Goal: Task Accomplishment & Management: Manage account settings

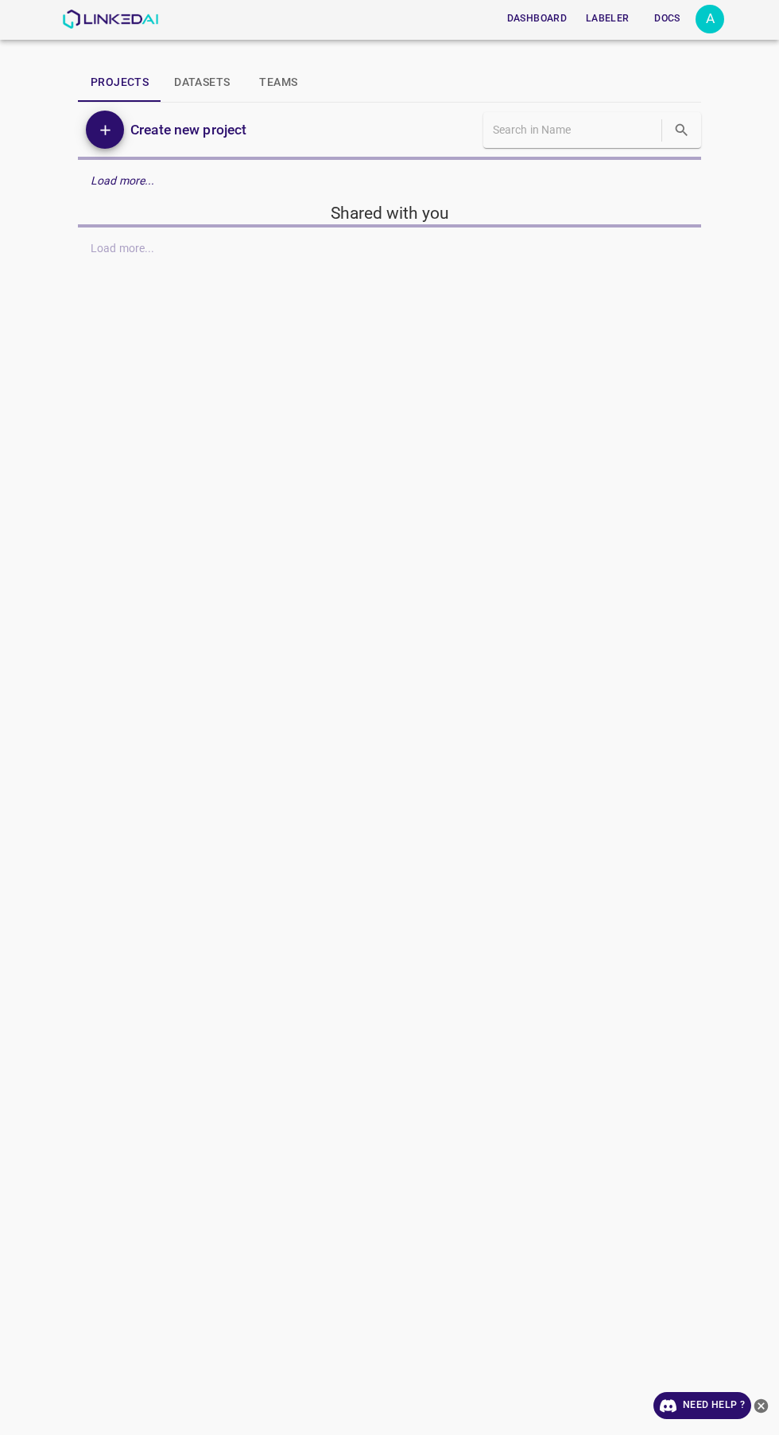
click at [717, 20] on div "A" at bounding box center [710, 19] width 29 height 29
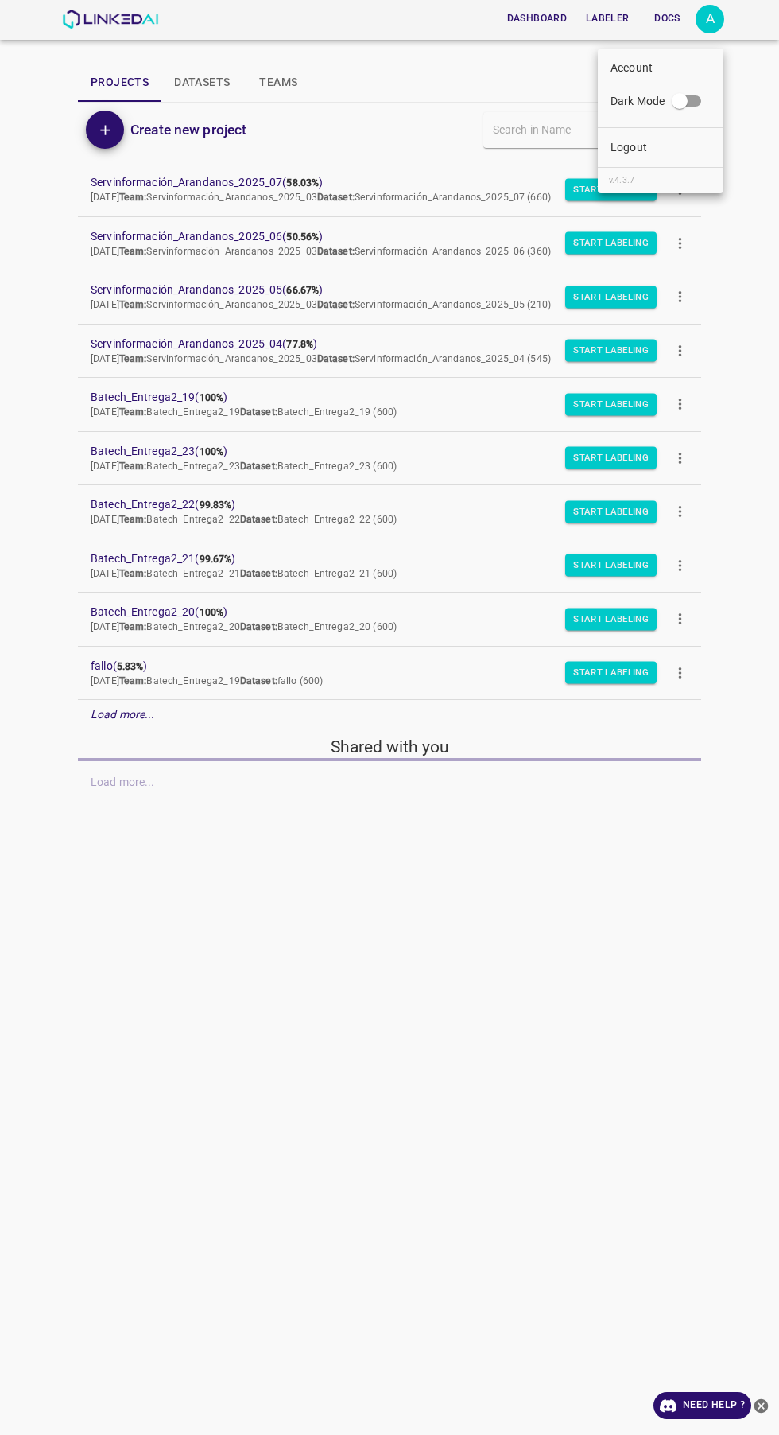
click at [685, 153] on li "Logout" at bounding box center [661, 147] width 126 height 26
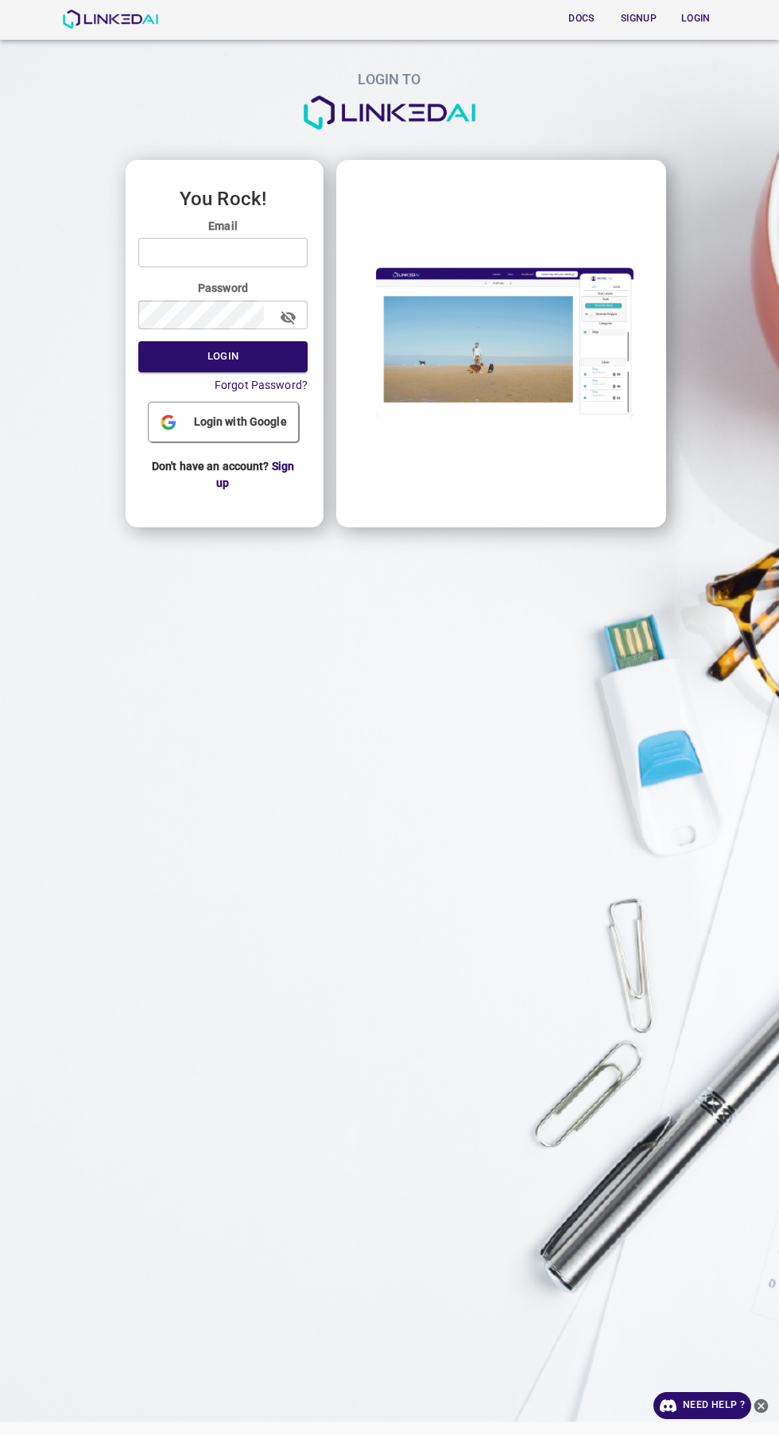
click at [289, 252] on input "email" at bounding box center [222, 252] width 169 height 29
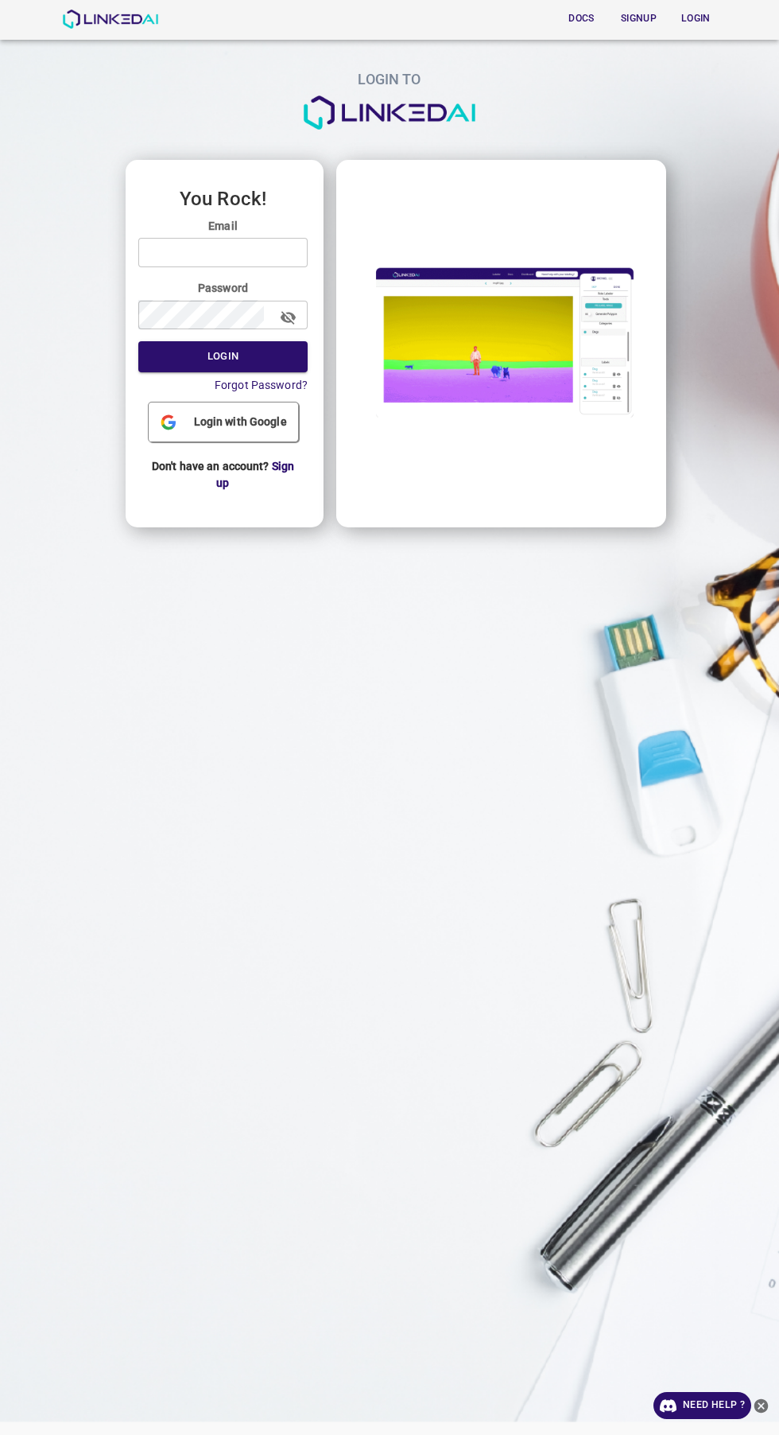
type input "[EMAIL_ADDRESS][DOMAIN_NAME]"
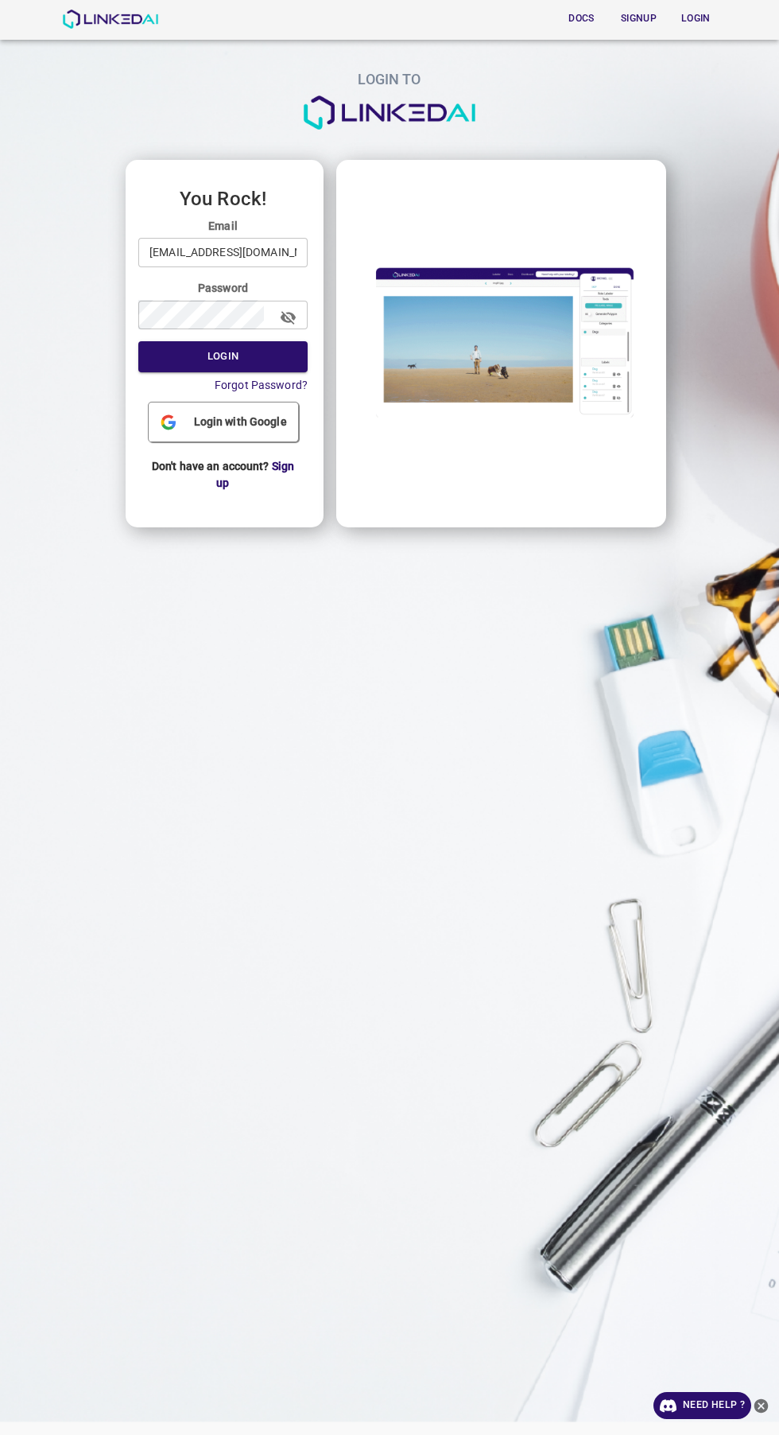
click at [138, 341] on button "Login" at bounding box center [222, 356] width 169 height 31
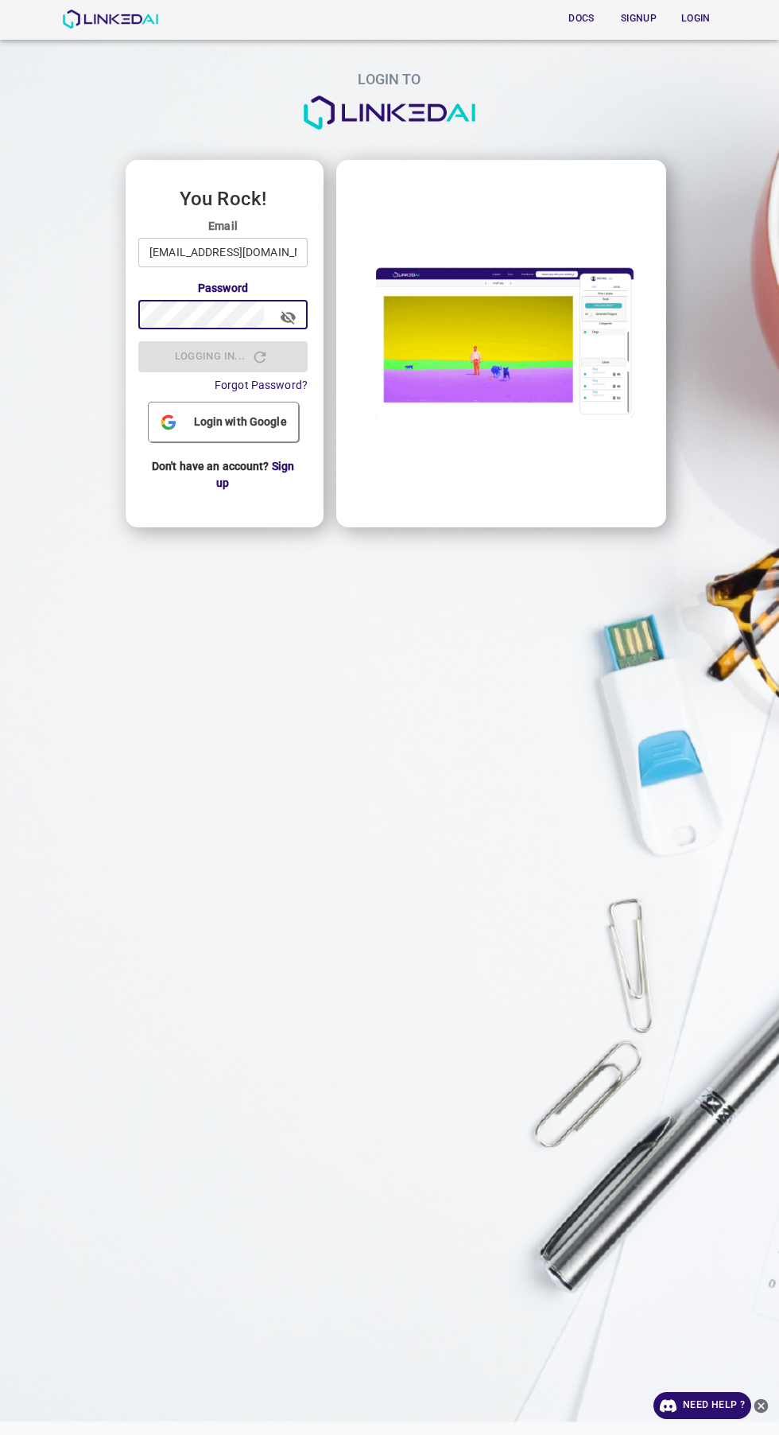
click at [288, 330] on button "button" at bounding box center [288, 318] width 36 height 36
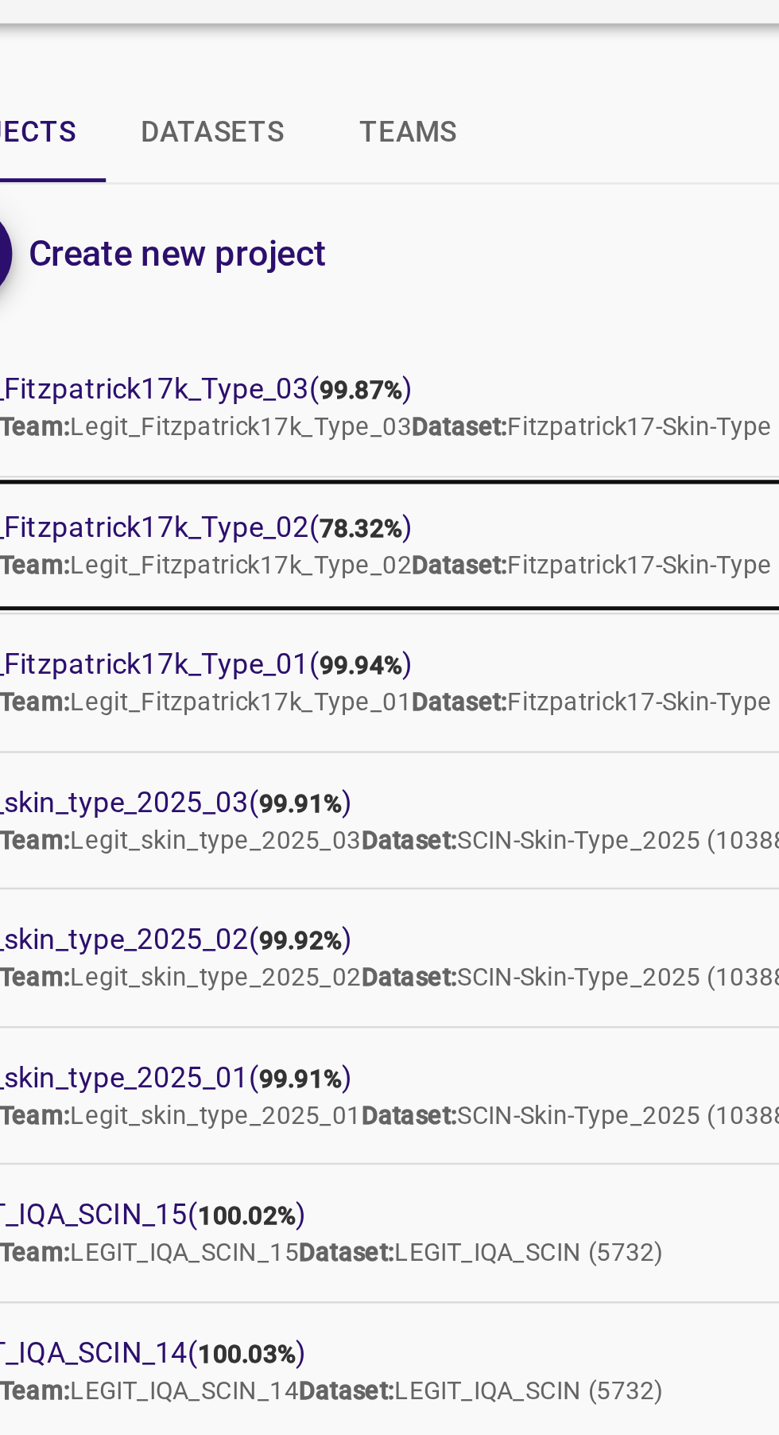
click at [231, 234] on span "Legit_Fitzpatrick17k_Type_02 ( 78.32% )" at bounding box center [377, 236] width 573 height 17
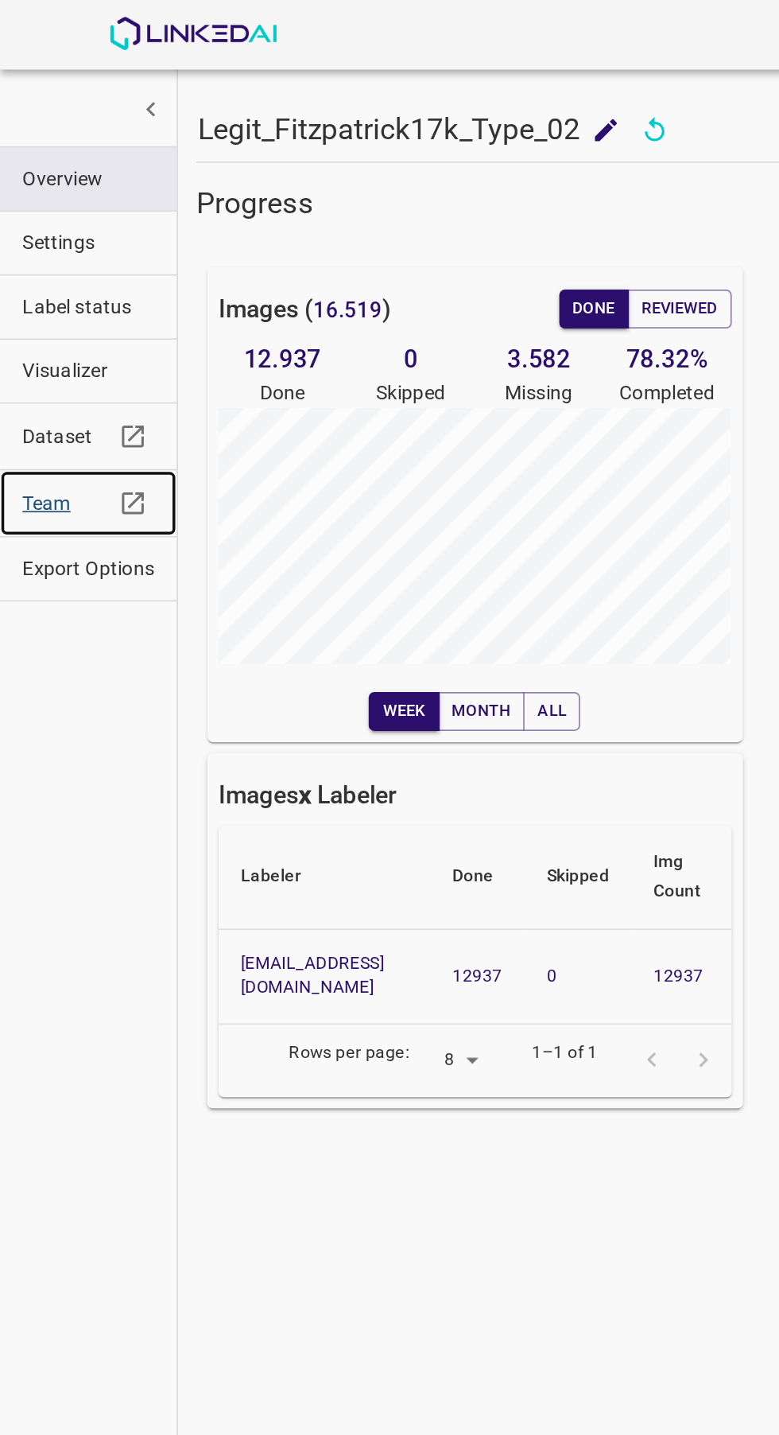
click at [49, 282] on span "Team" at bounding box center [38, 287] width 51 height 17
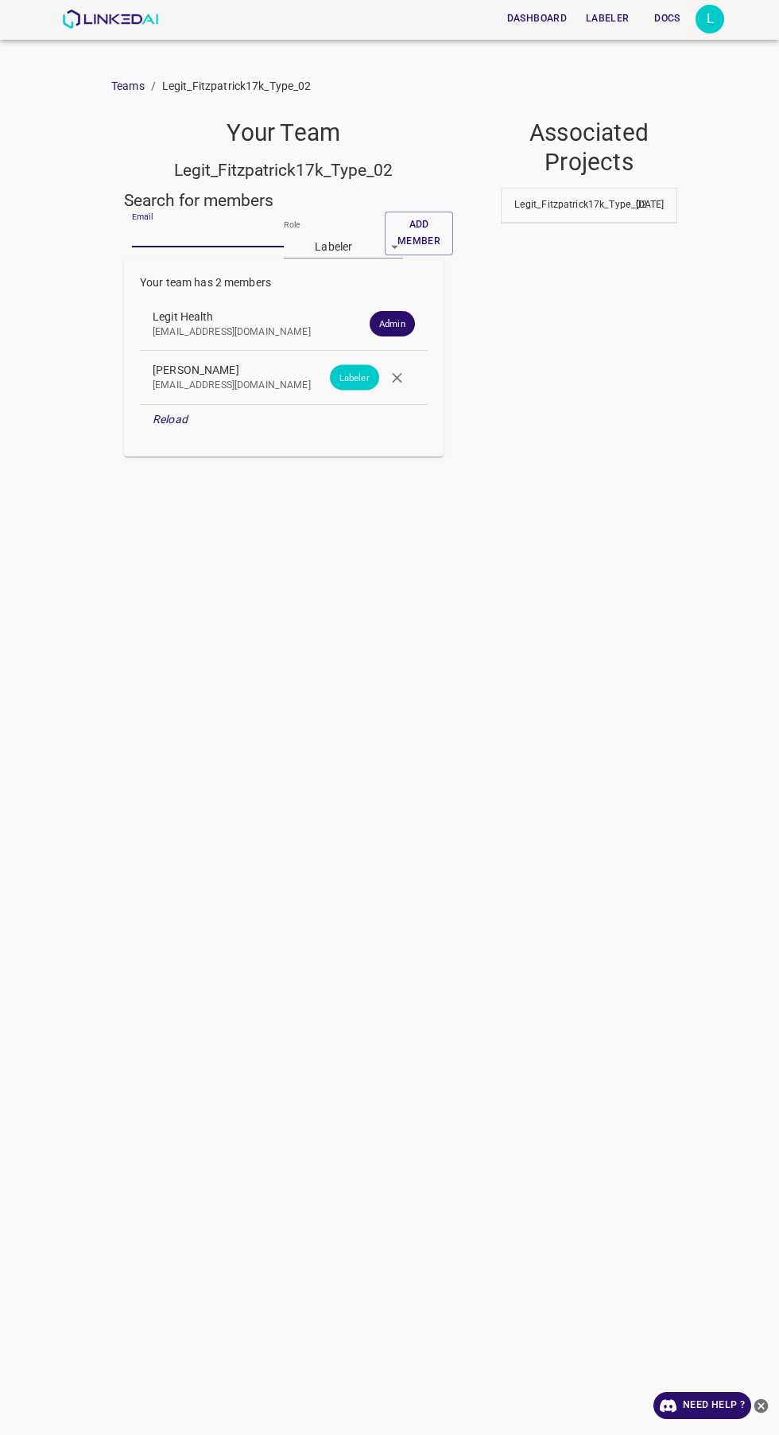
paste input "[EMAIL_ADDRESS][DOMAIN_NAME]"
type input "[EMAIL_ADDRESS][DOMAIN_NAME]"
click at [402, 231] on button "Add member" at bounding box center [419, 234] width 68 height 44
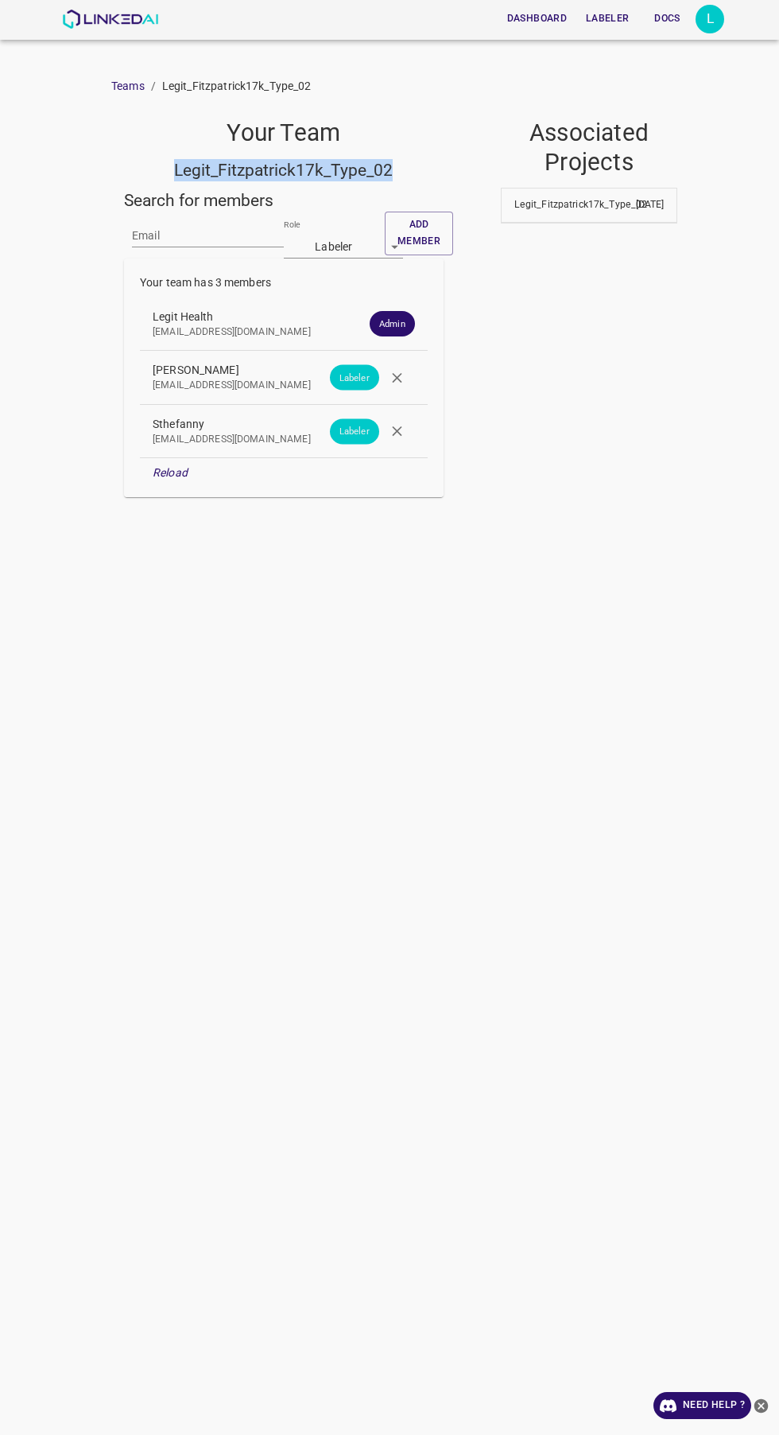
copy h5 "Legit_Fitzpatrick17k_Type_02"
